Goal: Task Accomplishment & Management: Manage account settings

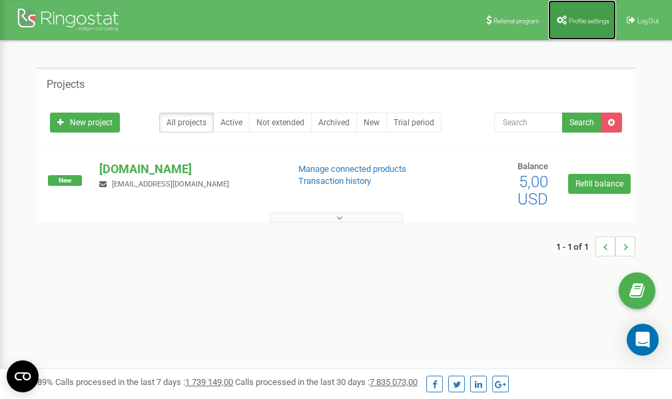
click at [588, 19] on span "Profile settings" at bounding box center [588, 20] width 41 height 7
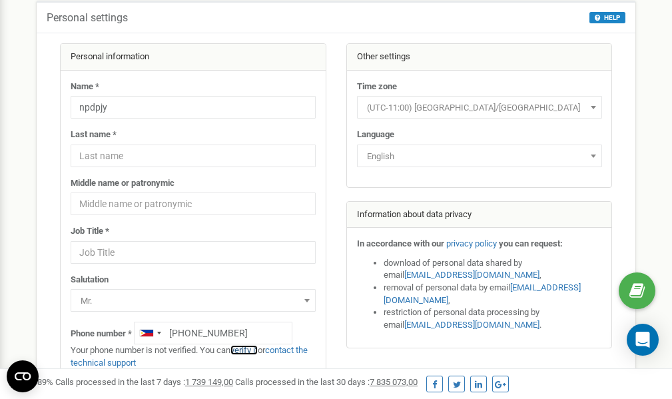
click at [254, 349] on link "verify it" at bounding box center [243, 350] width 27 height 10
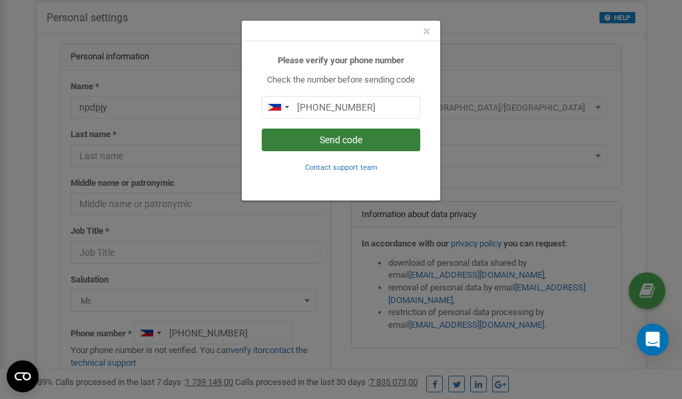
click at [349, 139] on button "Send code" at bounding box center [341, 139] width 158 height 23
